Goal: Task Accomplishment & Management: Complete application form

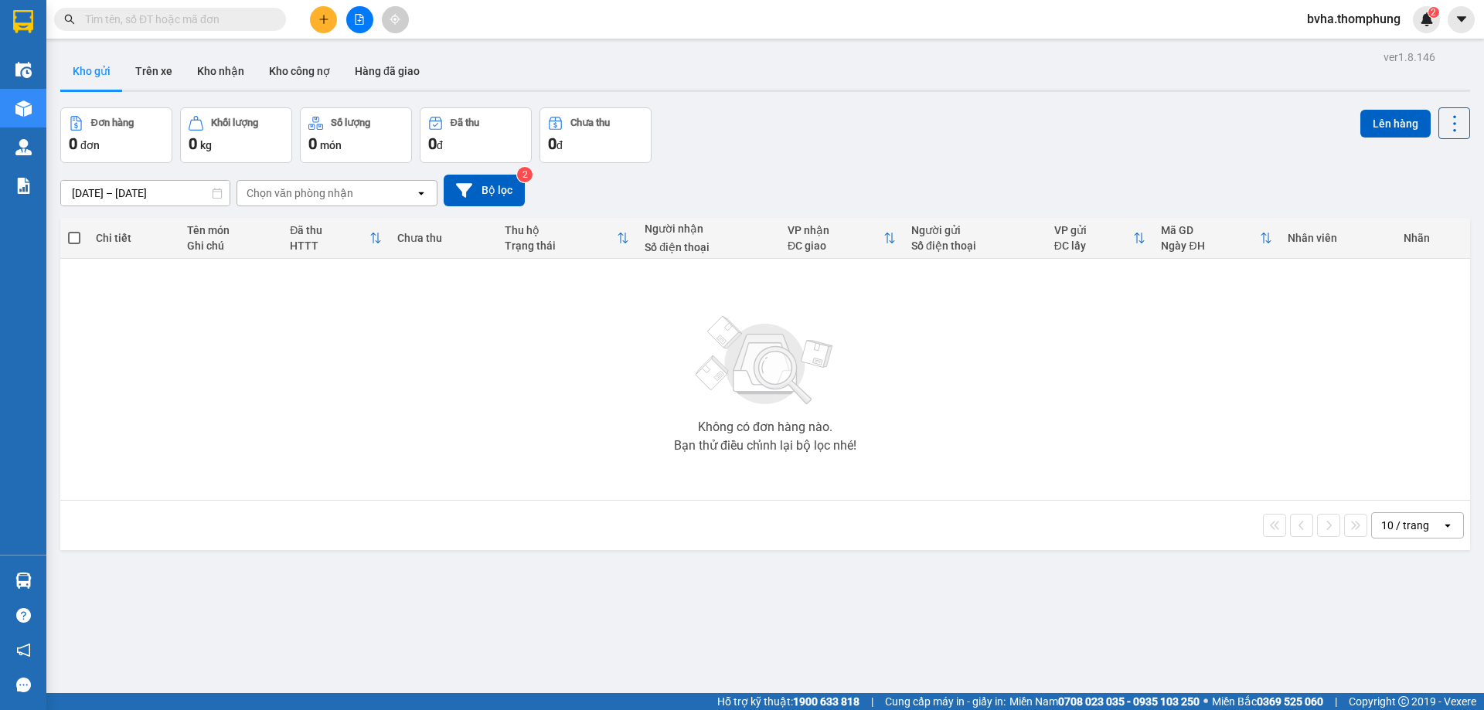
click at [227, 19] on input "text" at bounding box center [176, 19] width 182 height 17
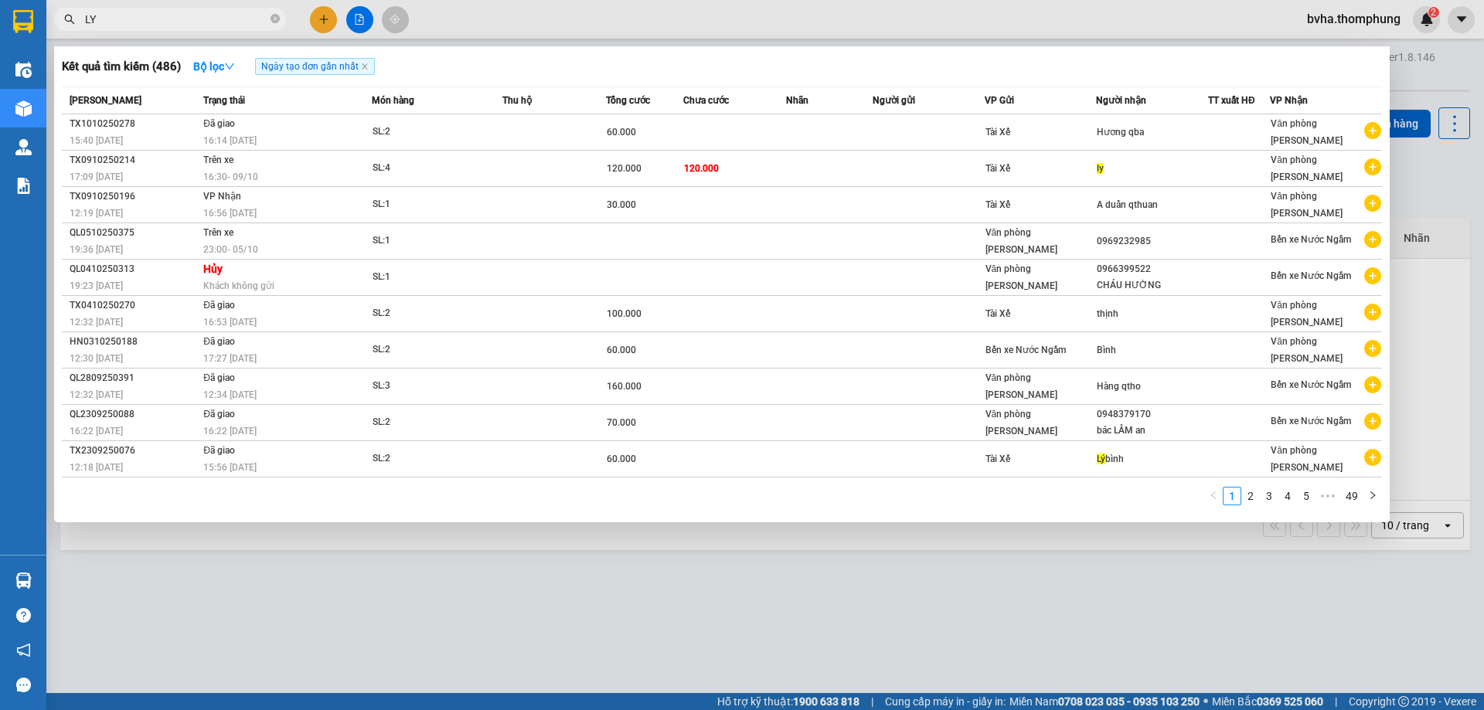
type input "LY"
click at [771, 175] on td "120.000" at bounding box center [735, 169] width 104 height 36
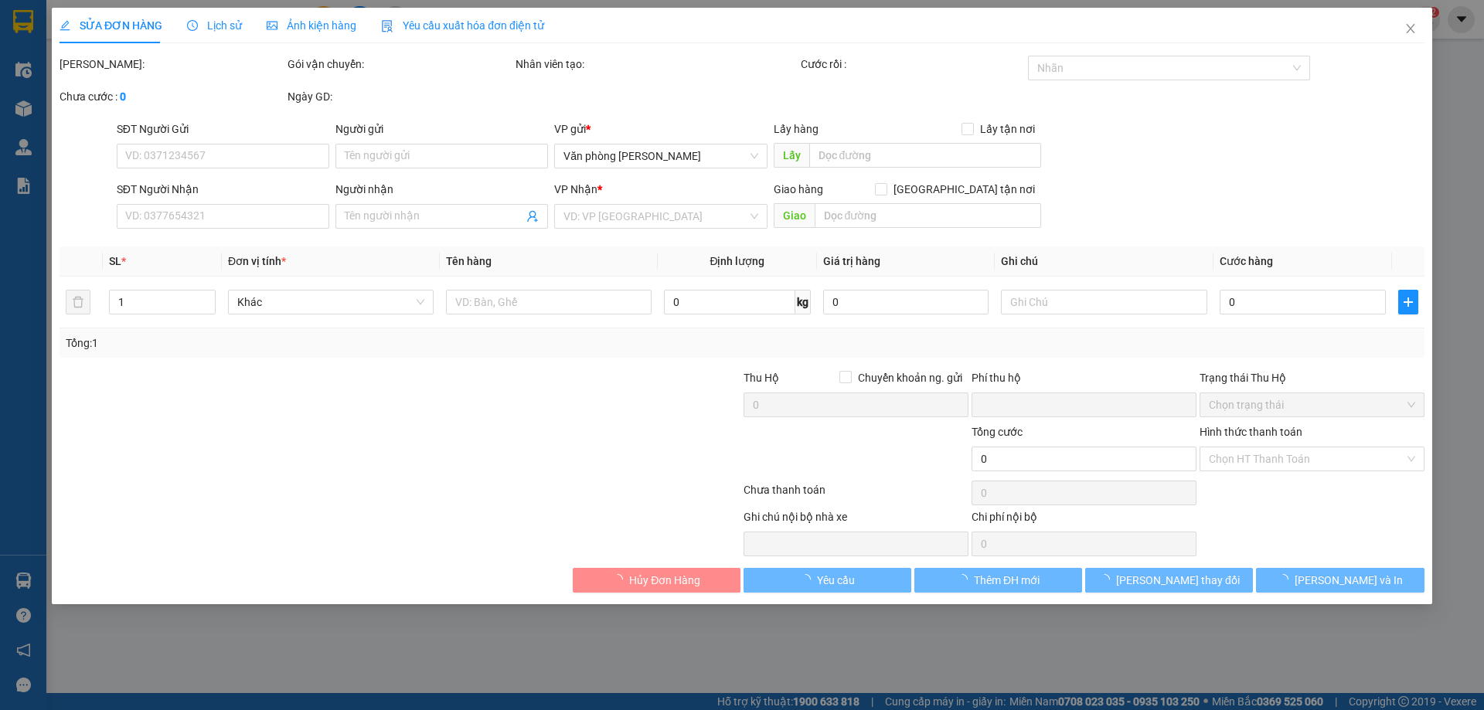
type input "ly"
type input "0"
type input "120.000"
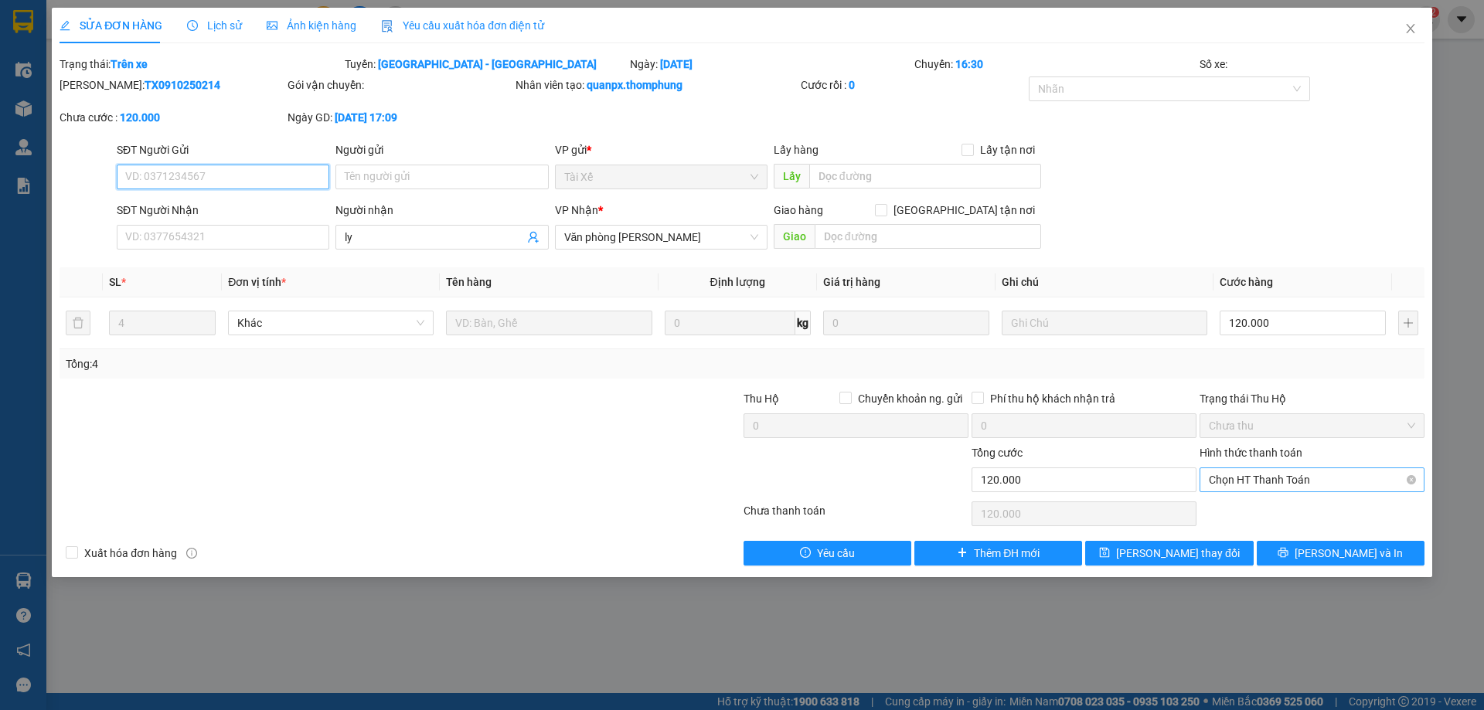
click at [1276, 484] on span "Chọn HT Thanh Toán" at bounding box center [1312, 479] width 206 height 23
click at [1279, 324] on input "120.000" at bounding box center [1303, 323] width 166 height 25
type input "5"
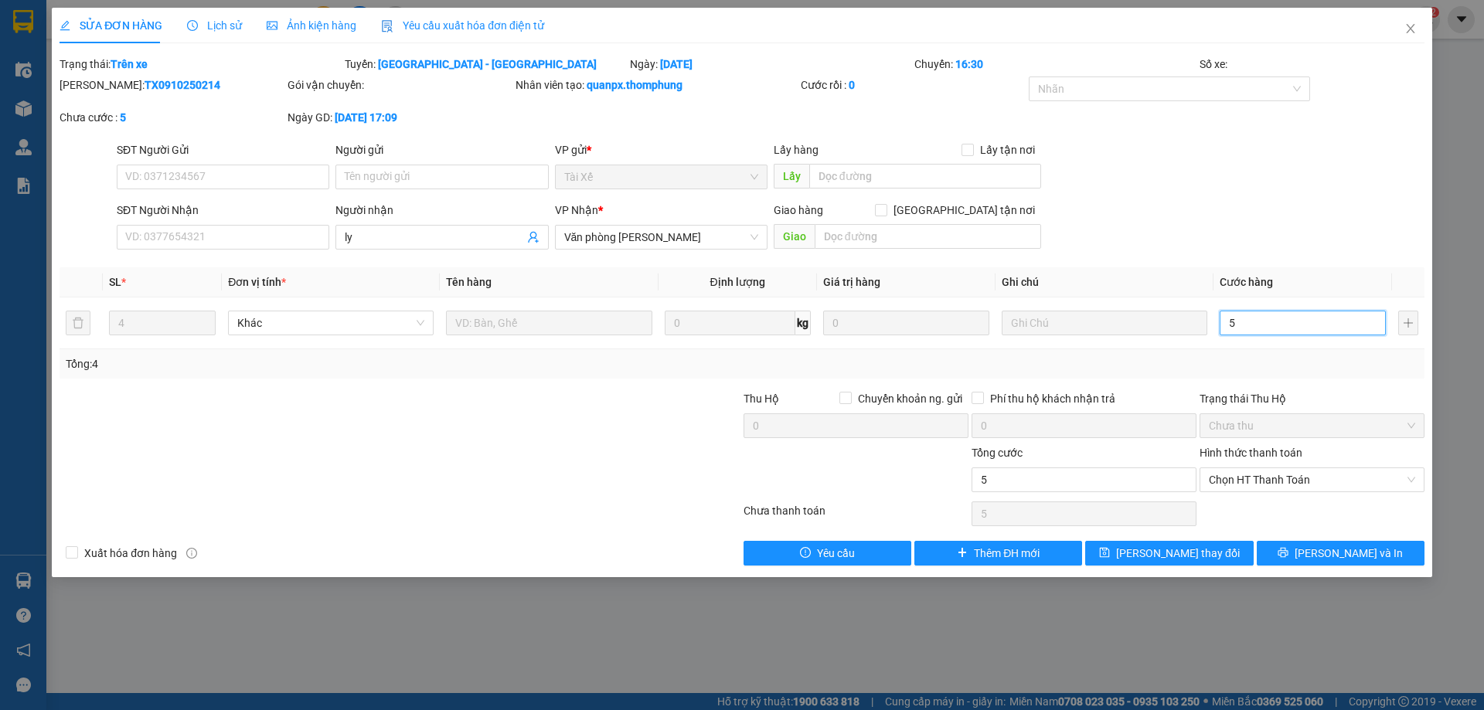
type input "50"
type input "500"
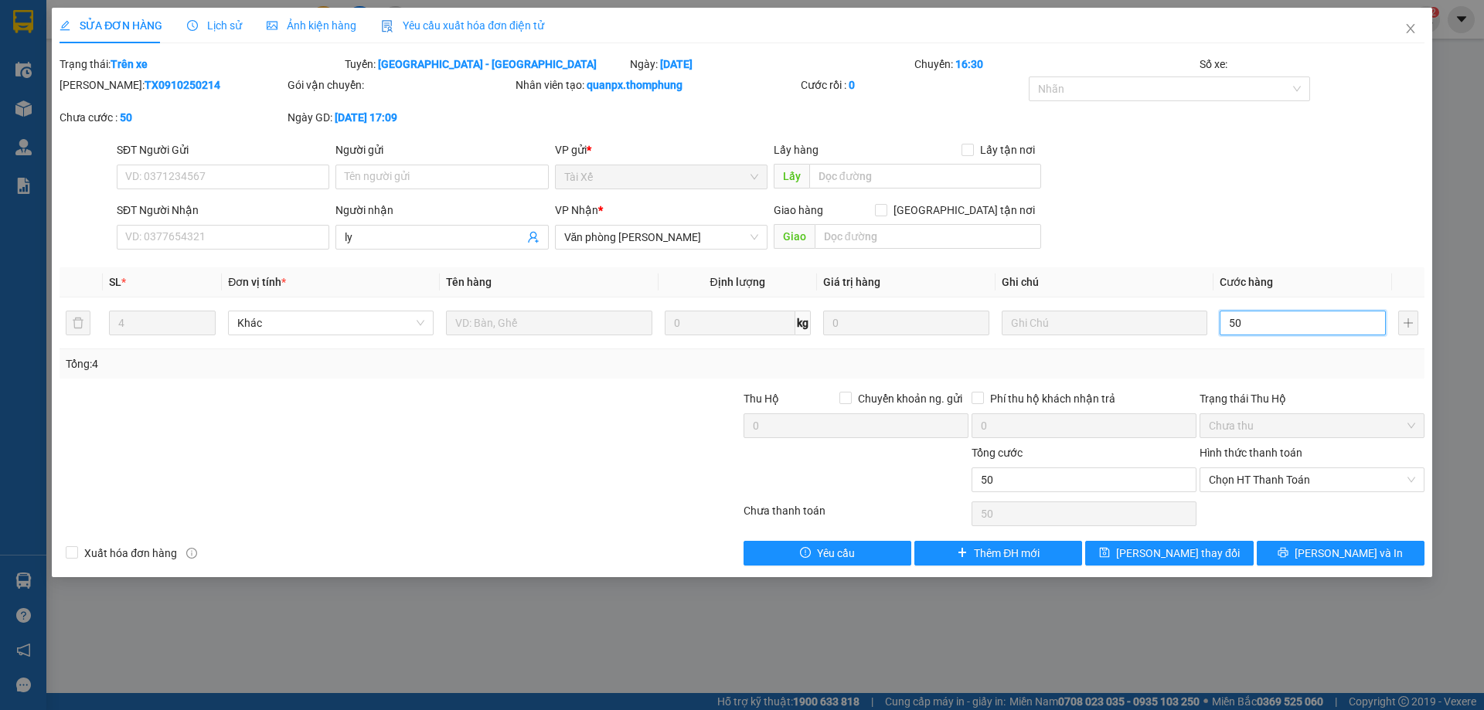
type input "500"
type input "5.000"
type input "50.000"
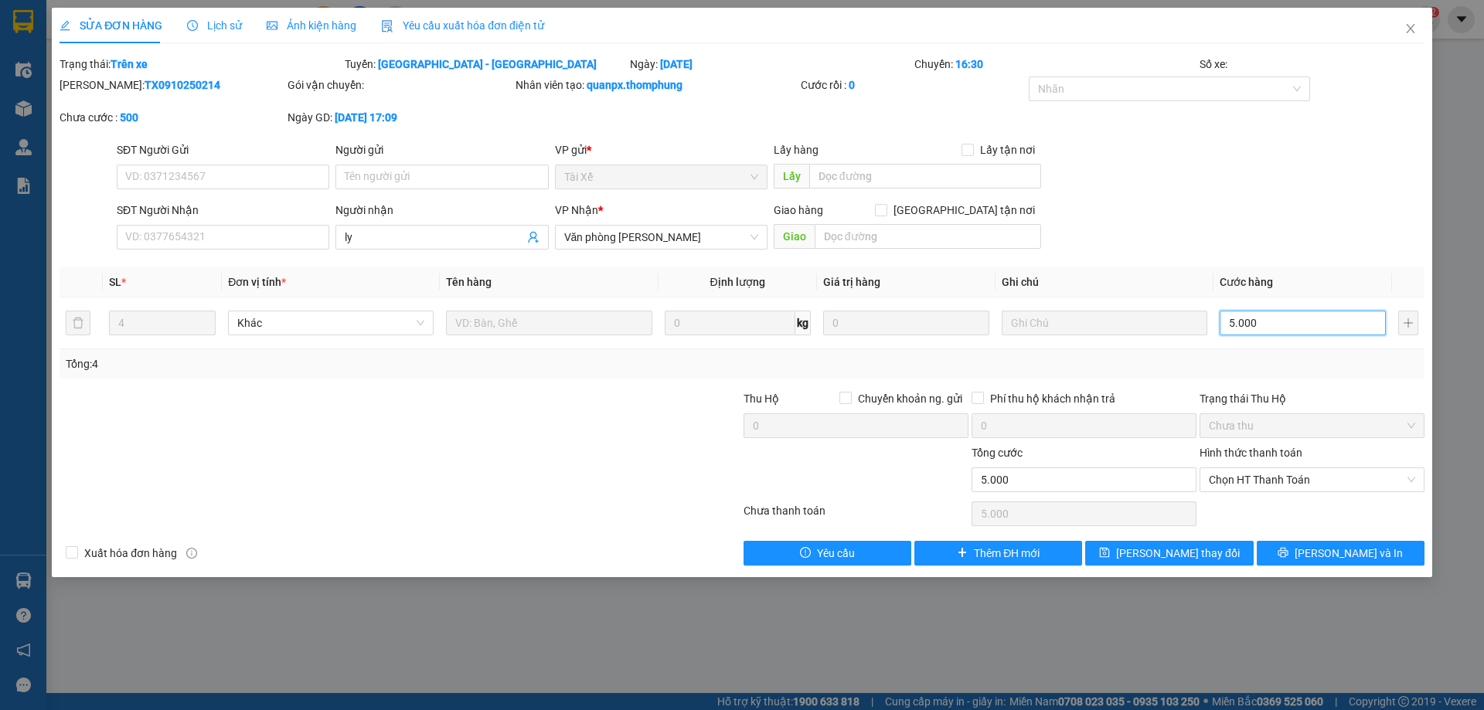
type input "50.000"
type input "500.000"
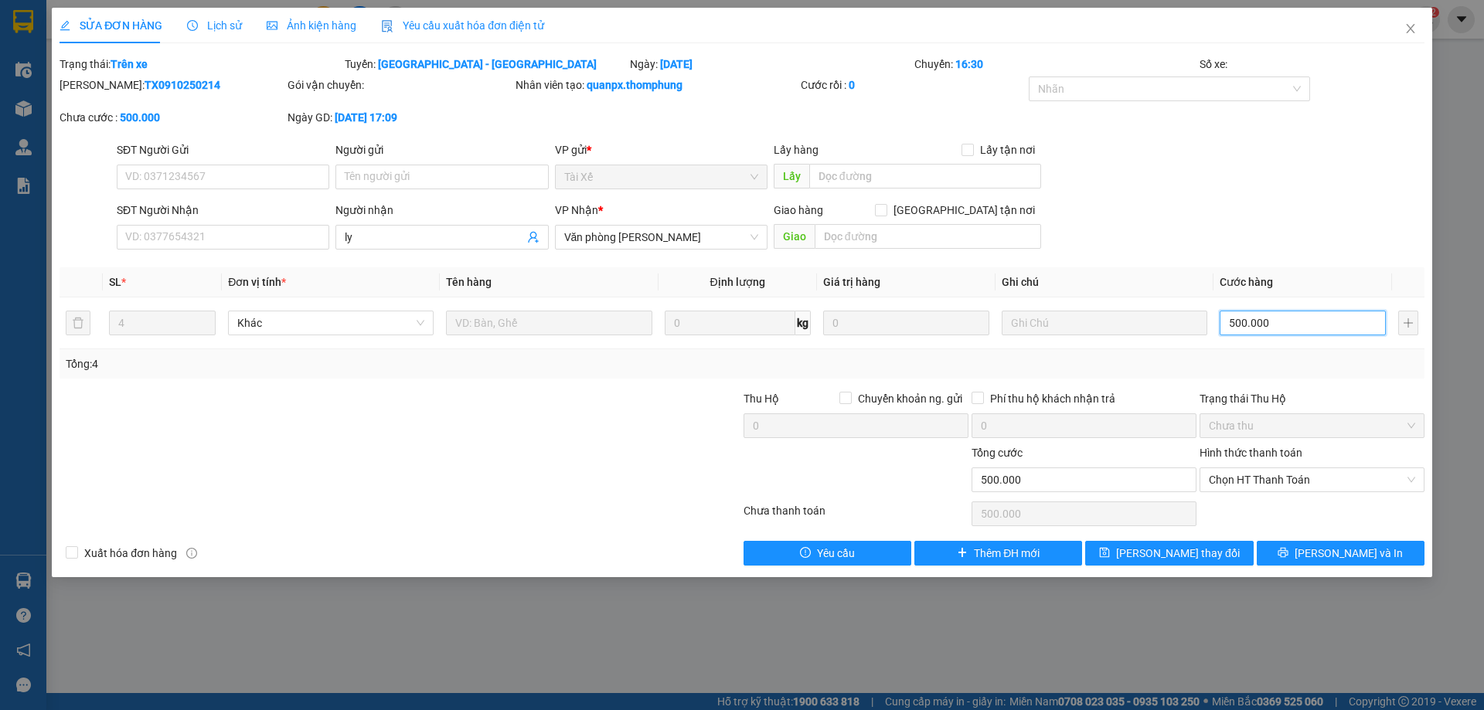
type input "50.000"
click at [1354, 481] on span "Chọn HT Thanh Toán" at bounding box center [1312, 479] width 206 height 23
type input "50.000"
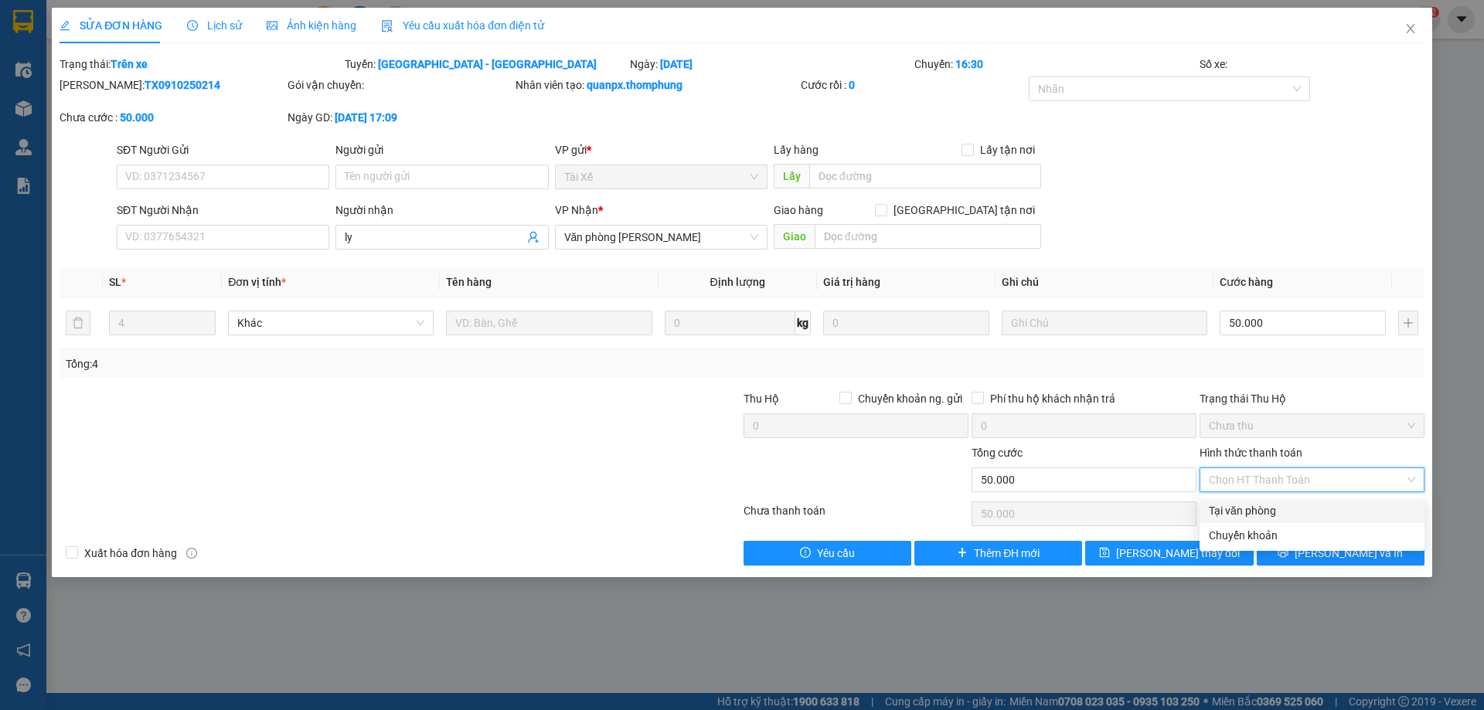
click at [1276, 519] on div "Tại văn phòng" at bounding box center [1312, 511] width 225 height 25
type input "0"
click at [1266, 480] on span "Tại văn phòng" at bounding box center [1312, 479] width 206 height 23
click at [1245, 513] on div "Tại văn phòng" at bounding box center [1312, 510] width 206 height 17
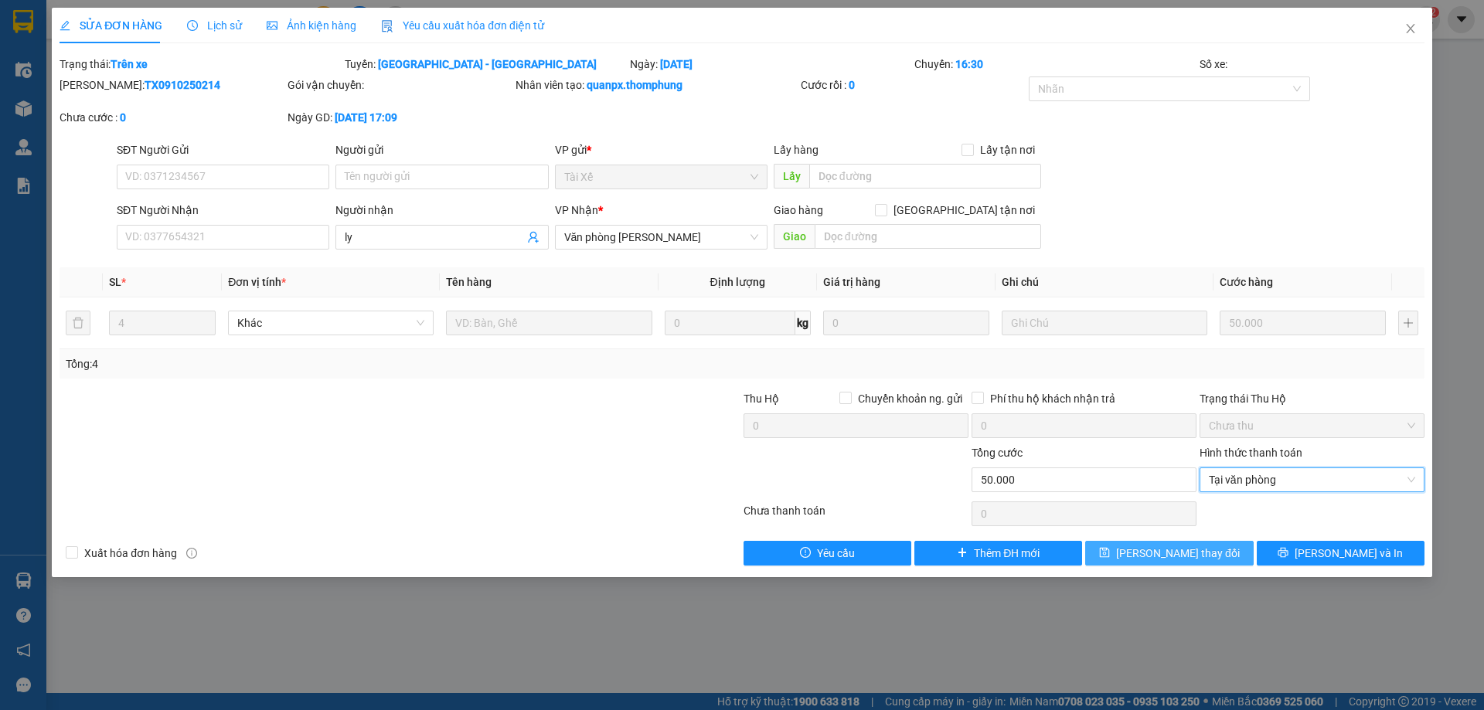
click at [1206, 551] on span "[PERSON_NAME] thay đổi" at bounding box center [1178, 553] width 124 height 17
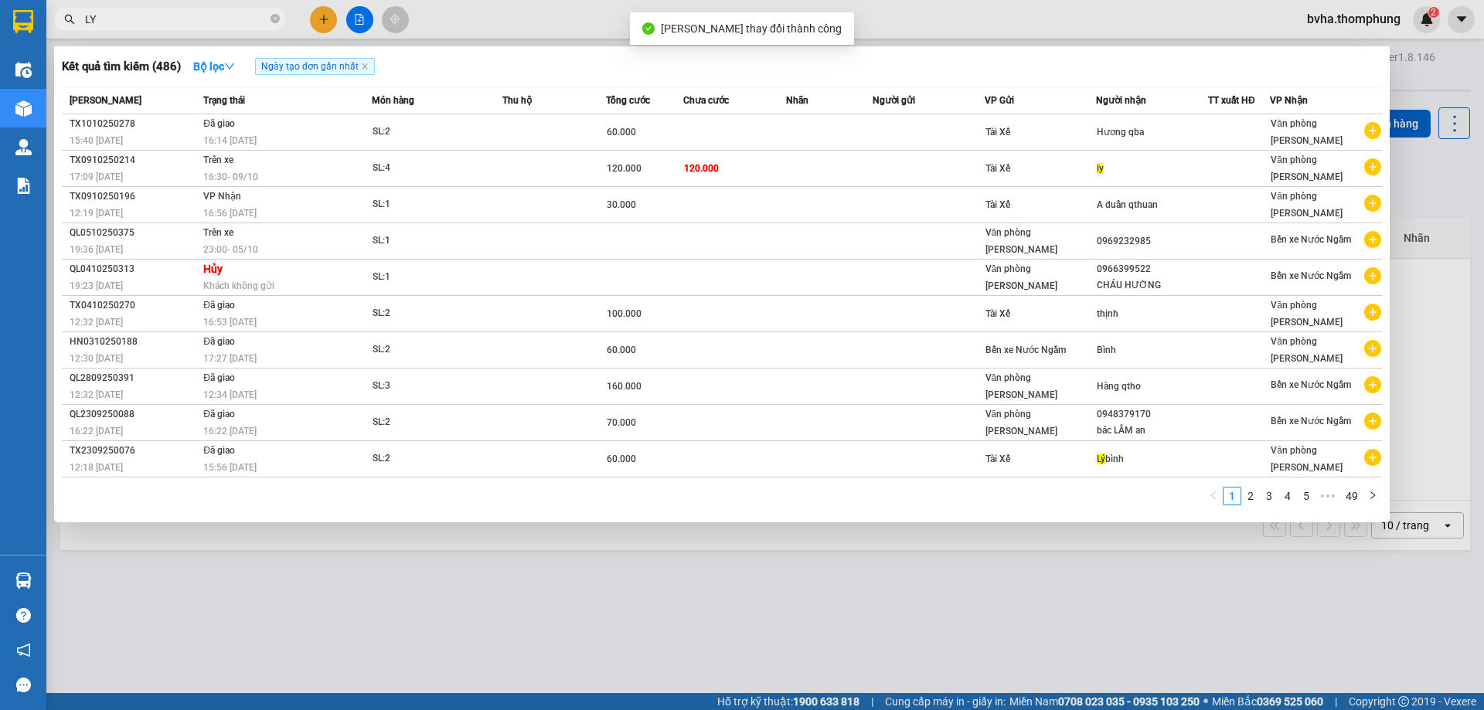
click at [125, 25] on input "LY" at bounding box center [176, 19] width 182 height 17
type input "L"
